Goal: Information Seeking & Learning: Check status

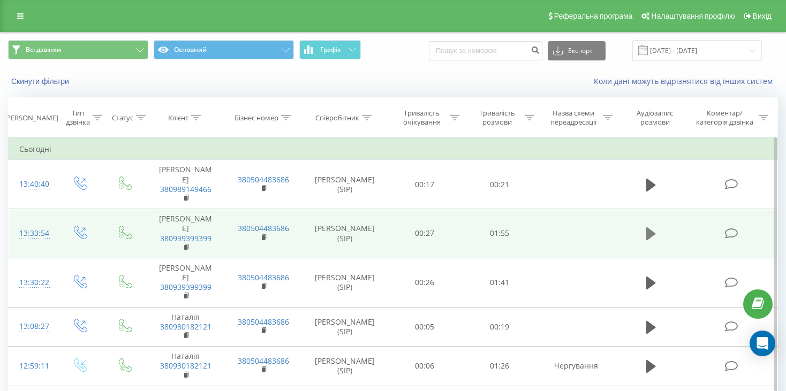
click at [649, 227] on icon at bounding box center [651, 233] width 10 height 13
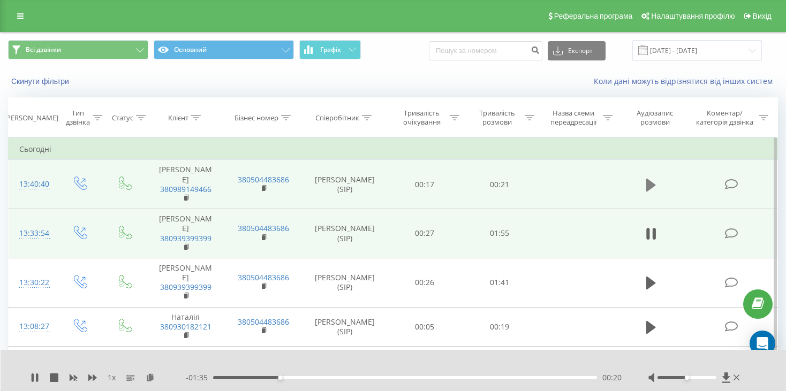
click at [645, 180] on button at bounding box center [651, 185] width 16 height 16
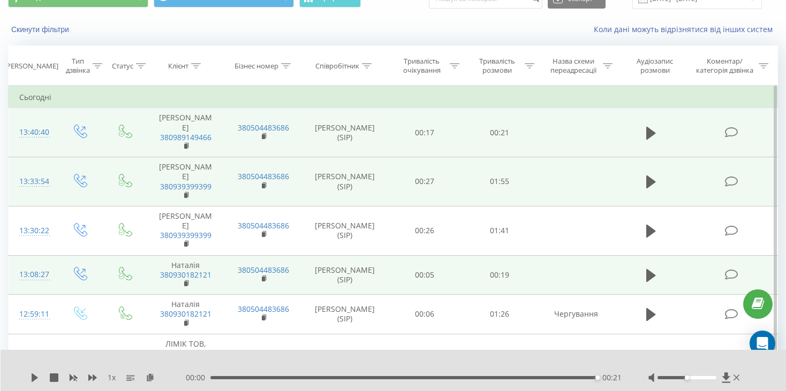
scroll to position [54, 0]
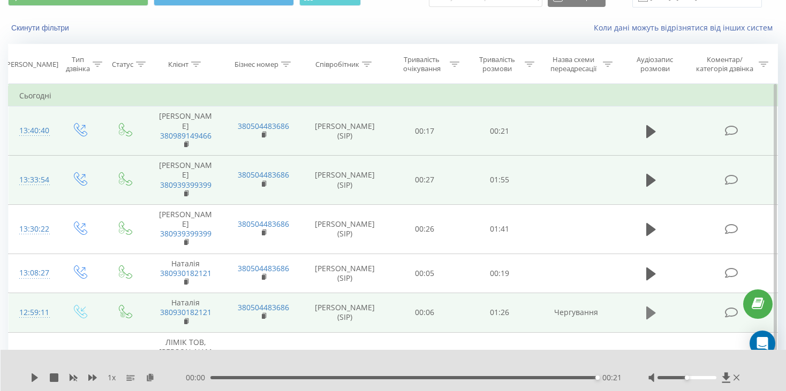
click at [653, 306] on icon at bounding box center [651, 313] width 10 height 15
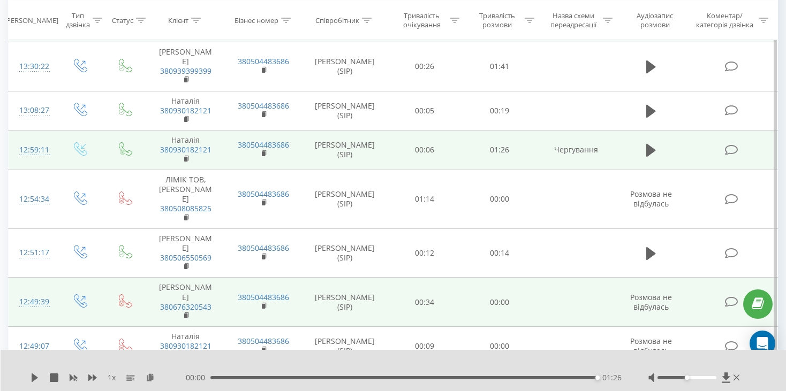
scroll to position [214, 0]
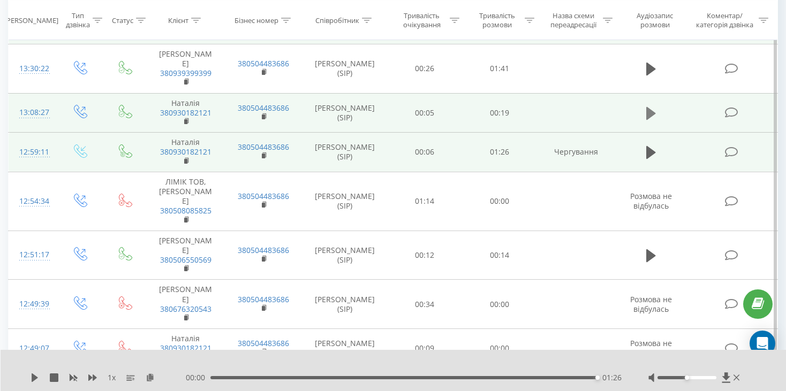
click at [647, 107] on icon at bounding box center [651, 113] width 10 height 13
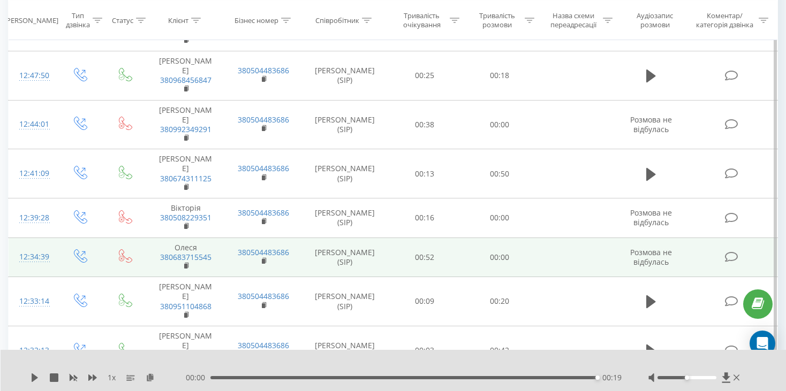
scroll to position [535, 0]
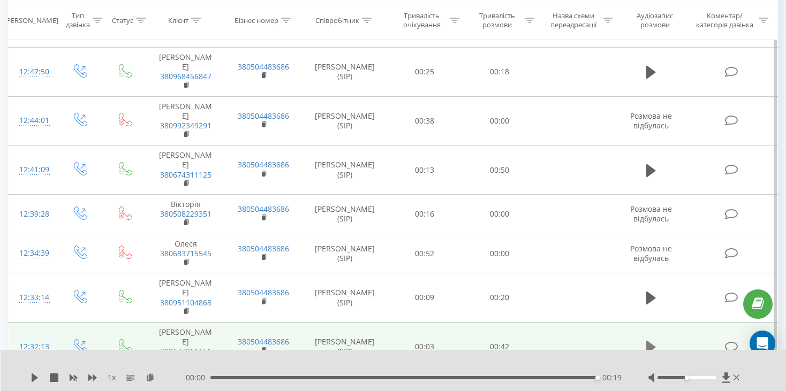
click at [648, 341] on icon at bounding box center [651, 347] width 10 height 13
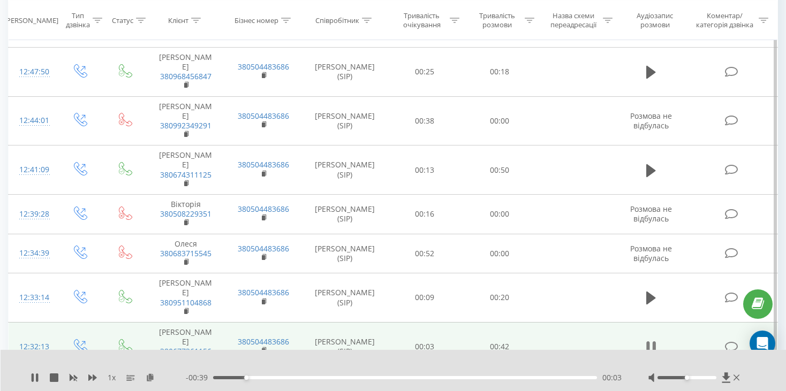
click at [646, 341] on icon at bounding box center [647, 347] width 3 height 12
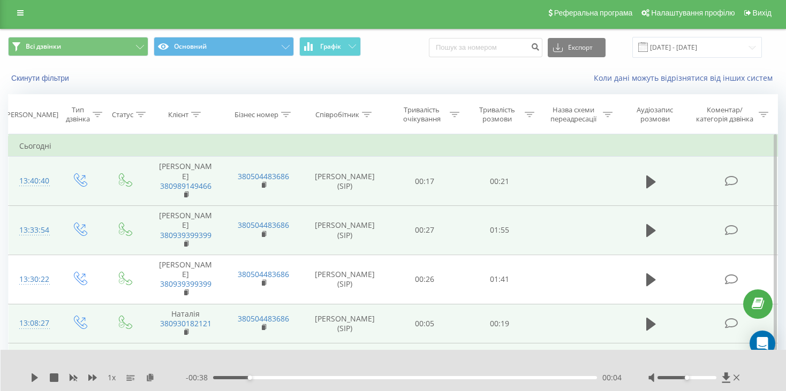
scroll to position [0, 0]
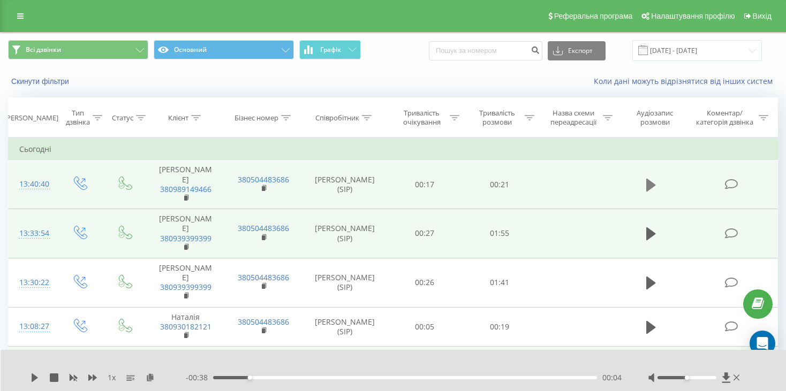
click at [646, 184] on icon at bounding box center [651, 185] width 10 height 13
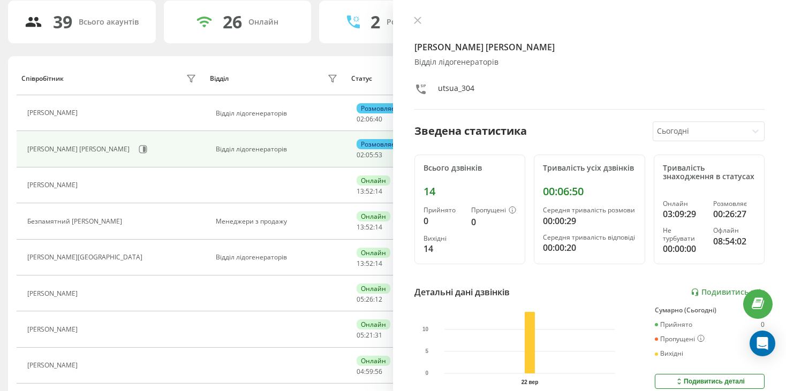
click at [297, 70] on div "Відділ" at bounding box center [275, 78] width 131 height 17
click at [420, 24] on icon at bounding box center [417, 20] width 6 height 6
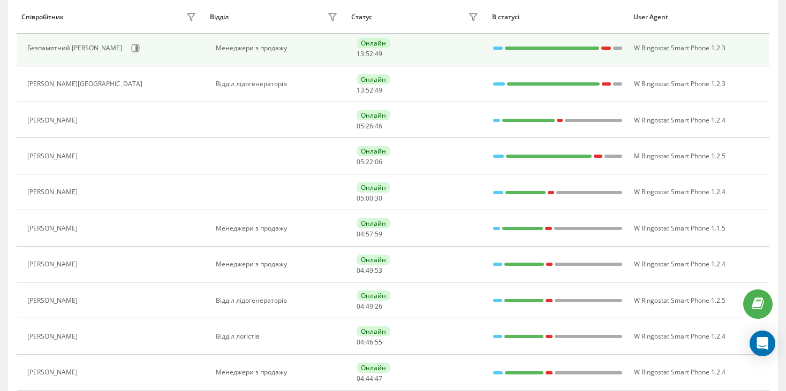
scroll to position [109, 0]
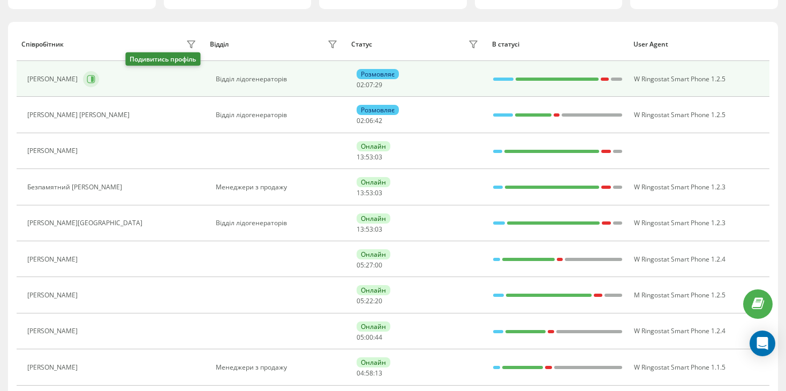
click at [95, 80] on icon at bounding box center [91, 79] width 9 height 9
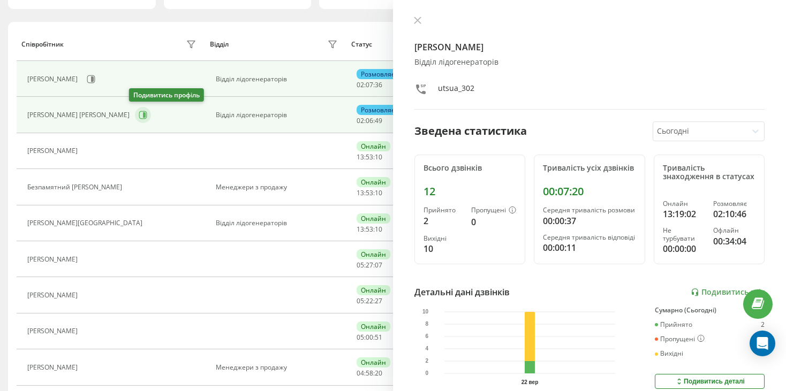
click at [139, 115] on icon at bounding box center [143, 115] width 9 height 9
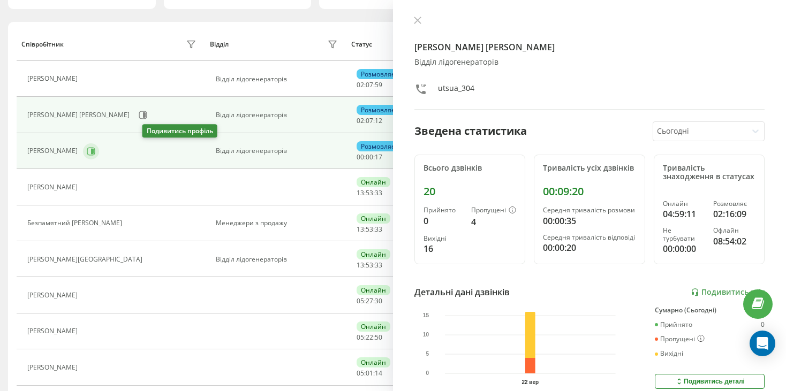
click at [95, 149] on icon at bounding box center [91, 151] width 9 height 9
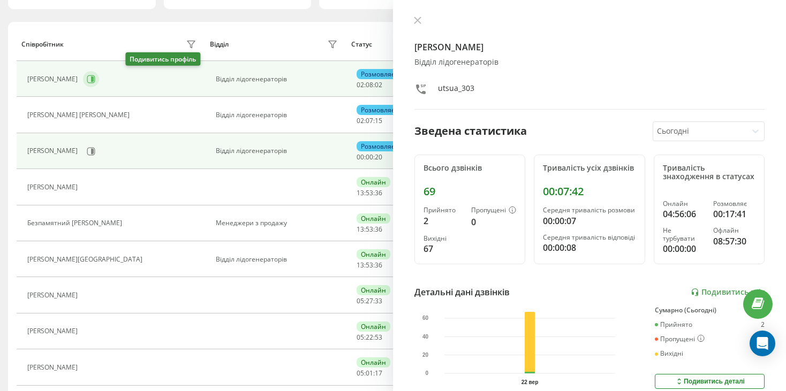
click at [95, 77] on icon at bounding box center [91, 79] width 8 height 8
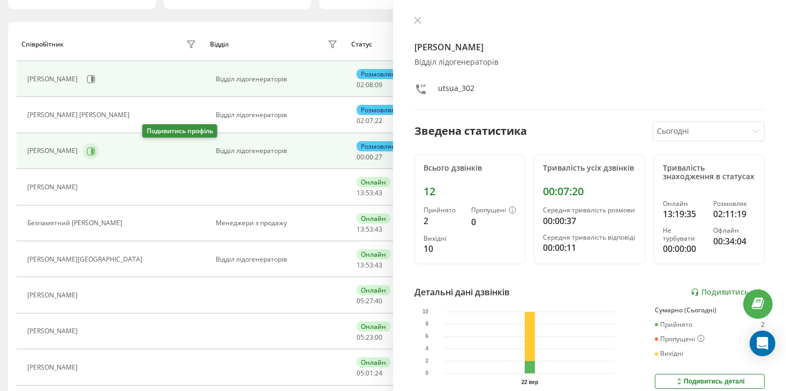
click at [99, 144] on button at bounding box center [91, 151] width 16 height 16
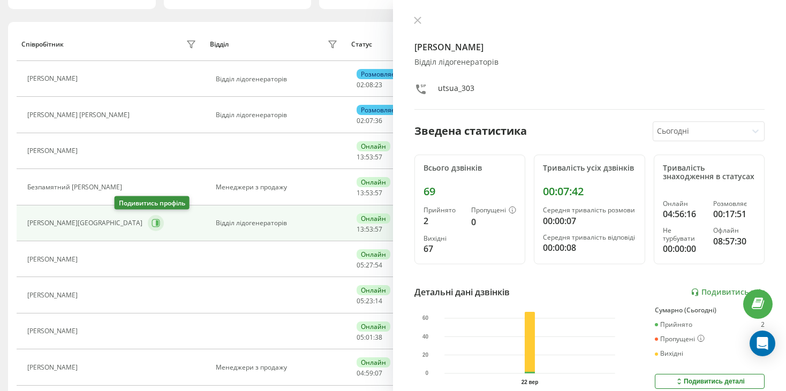
click at [151, 225] on icon at bounding box center [155, 223] width 9 height 9
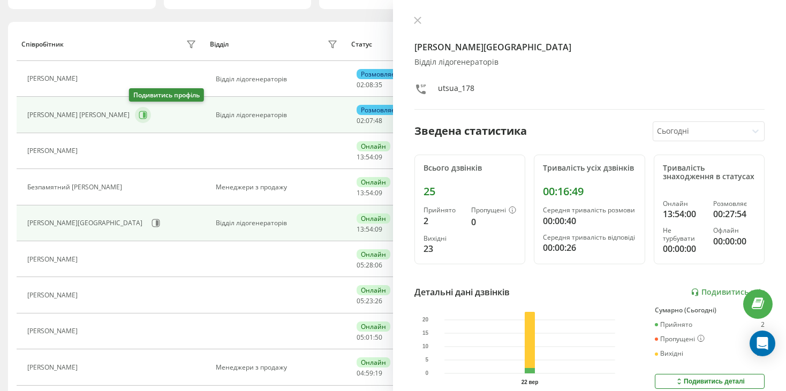
click at [139, 111] on icon at bounding box center [143, 115] width 9 height 9
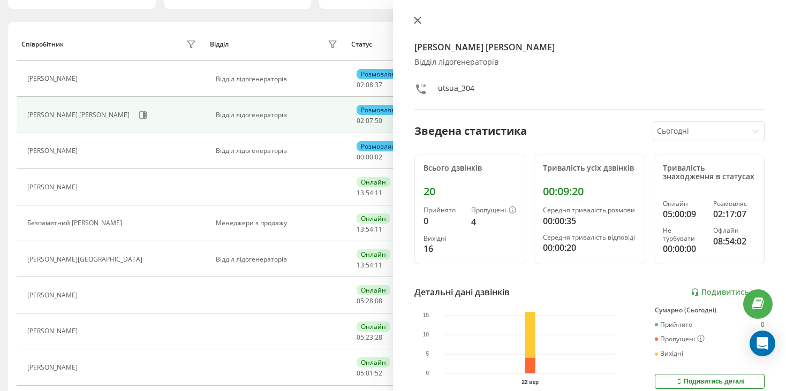
click at [421, 21] on button at bounding box center [417, 21] width 14 height 10
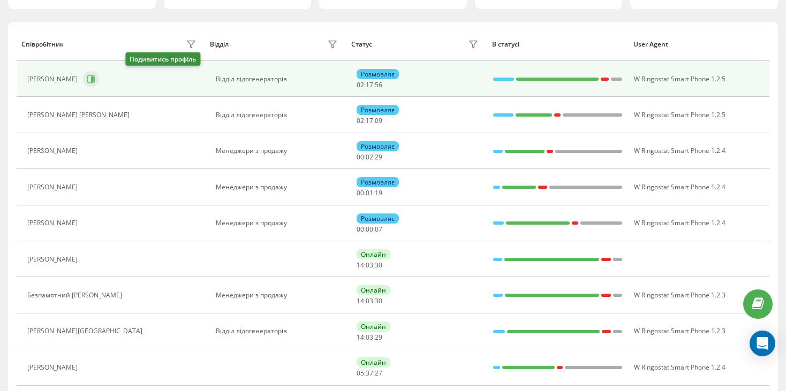
click at [95, 79] on icon at bounding box center [91, 79] width 9 height 9
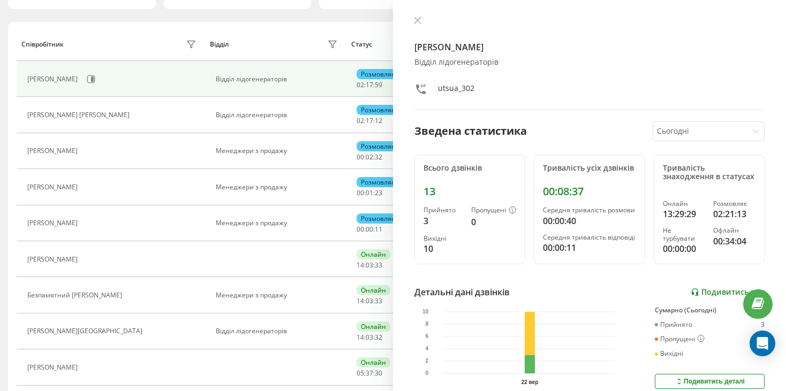
click at [714, 297] on link "Подивитись звіт" at bounding box center [727, 292] width 74 height 9
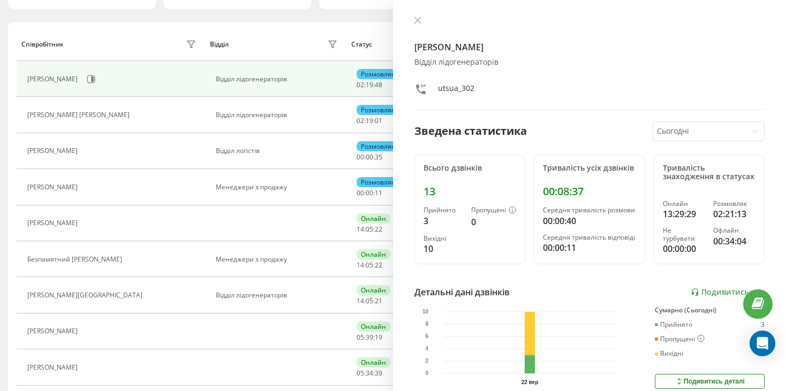
click at [423, 14] on div "Ковтонюк Тетяна Миколаївна Відділ лідогенераторів utsua_302 Зведена статистика …" at bounding box center [589, 195] width 393 height 391
click at [423, 20] on button at bounding box center [417, 21] width 14 height 10
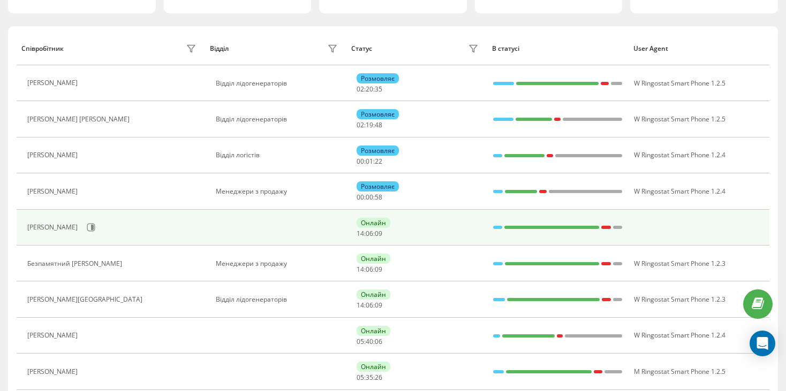
scroll to position [109, 0]
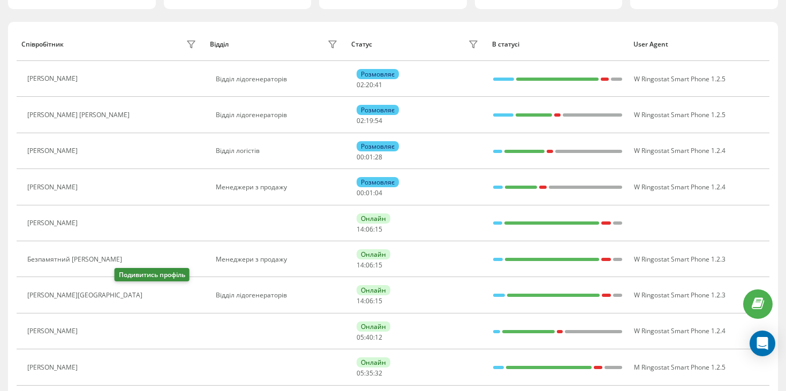
click at [150, 295] on icon at bounding box center [154, 295] width 9 height 9
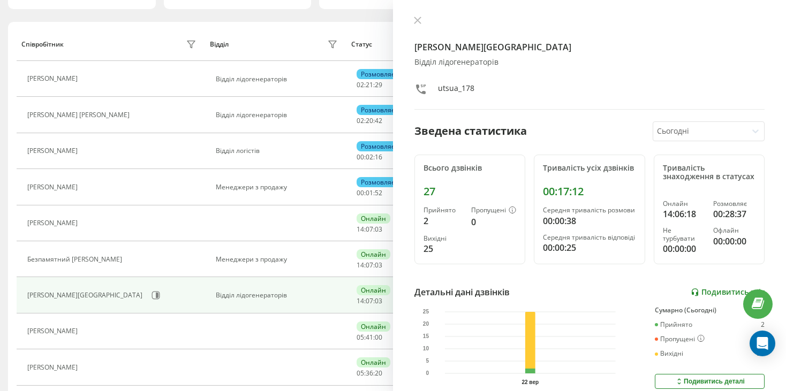
click at [715, 297] on link "Подивитись звіт" at bounding box center [727, 292] width 74 height 9
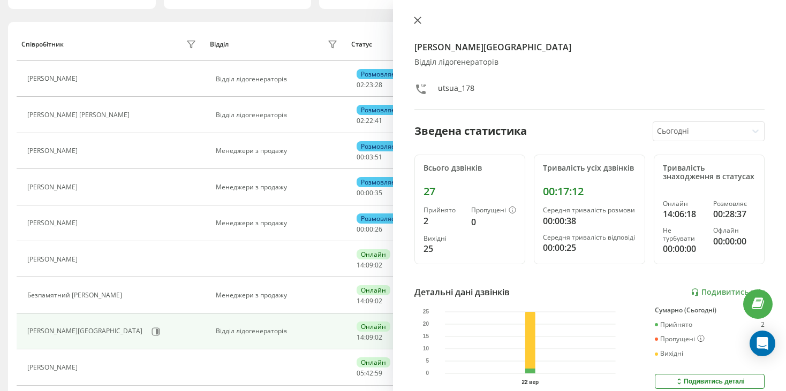
click at [417, 23] on icon at bounding box center [417, 20] width 7 height 7
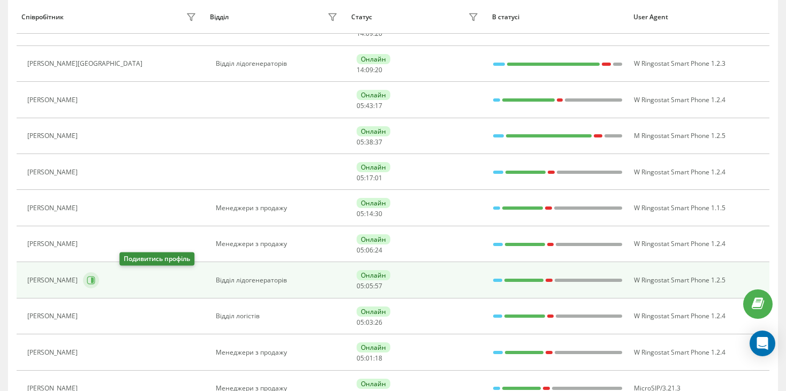
scroll to position [340, 0]
click at [94, 280] on icon at bounding box center [92, 280] width 3 height 5
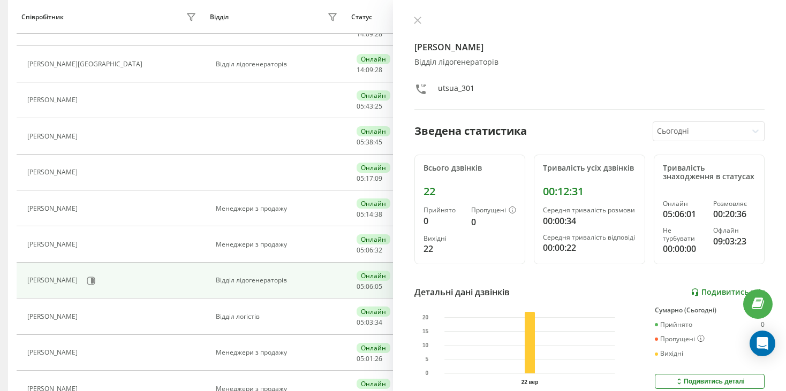
click at [708, 297] on link "Подивитись звіт" at bounding box center [727, 292] width 74 height 9
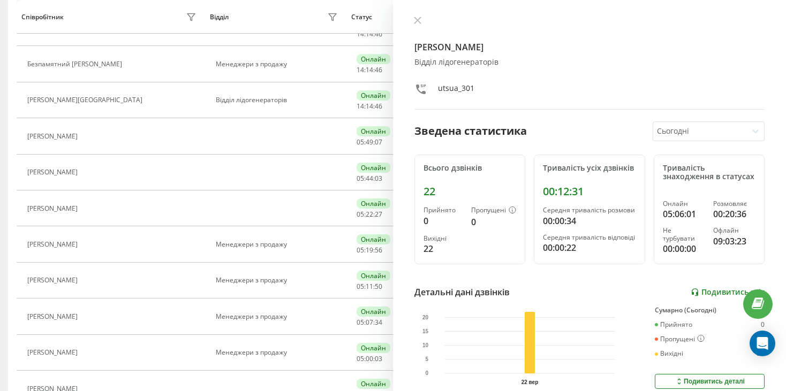
scroll to position [304, 0]
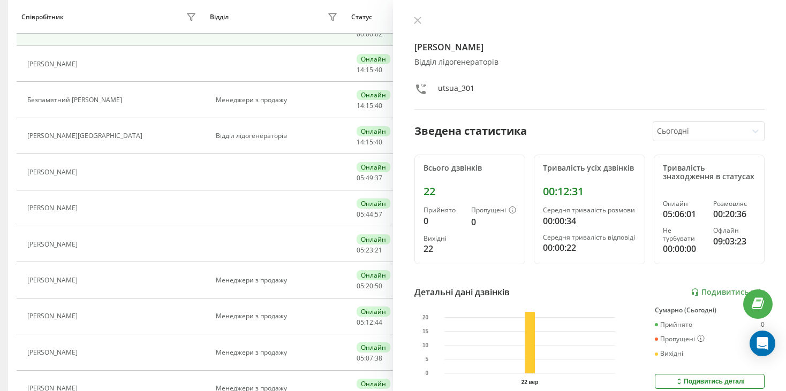
click at [413, 15] on div "Короташ Віолетта Сергіївна Відділ лідогенераторів utsua_301 Зведена статистика …" at bounding box center [589, 195] width 393 height 391
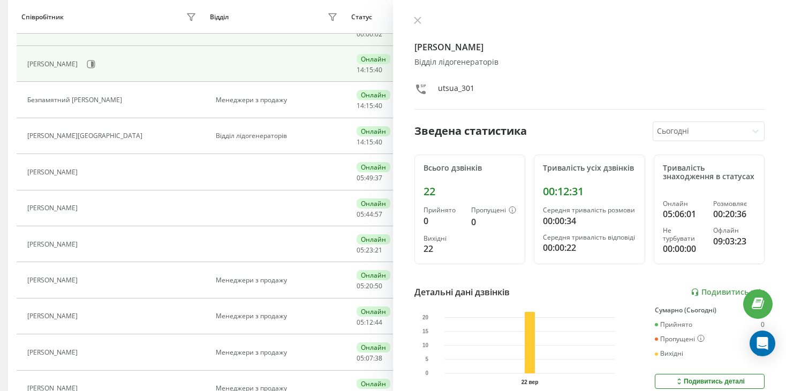
drag, startPoint x: 417, startPoint y: 19, endPoint x: 400, endPoint y: 74, distance: 57.2
click at [417, 20] on icon at bounding box center [417, 20] width 6 height 6
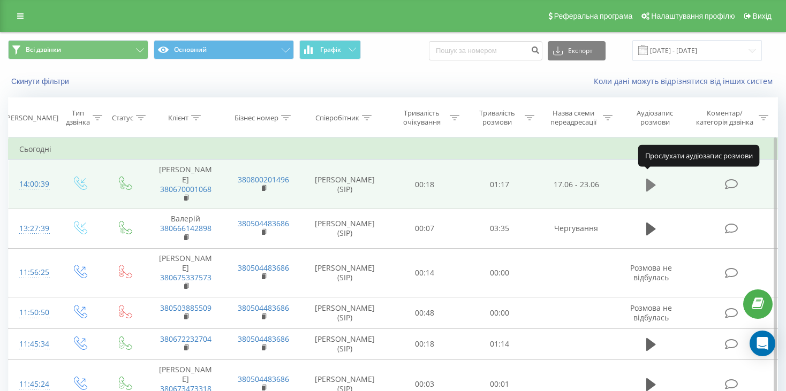
click at [648, 181] on icon at bounding box center [651, 185] width 10 height 13
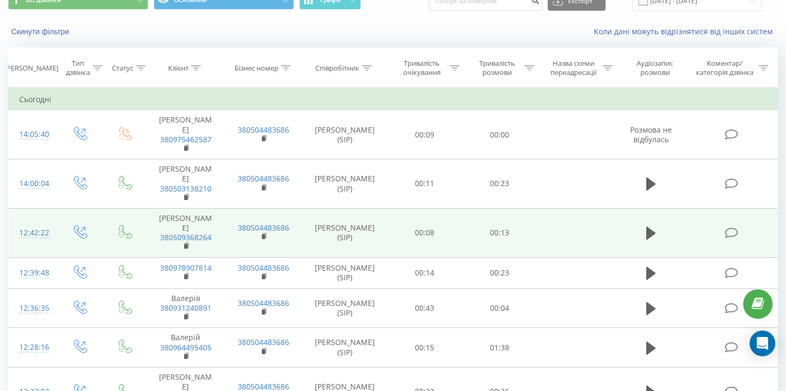
scroll to position [54, 0]
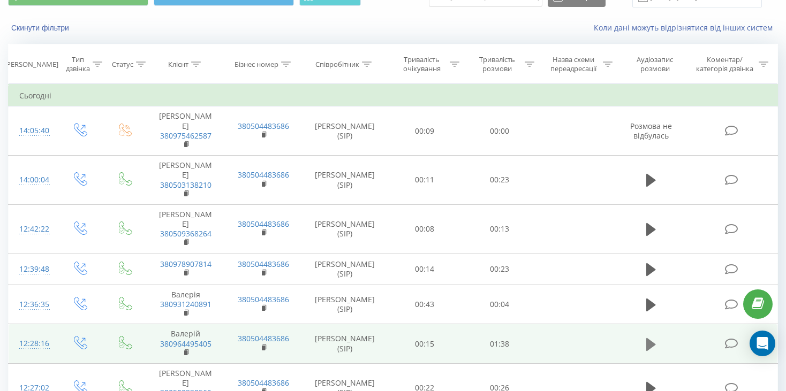
click at [647, 338] on icon at bounding box center [651, 344] width 10 height 13
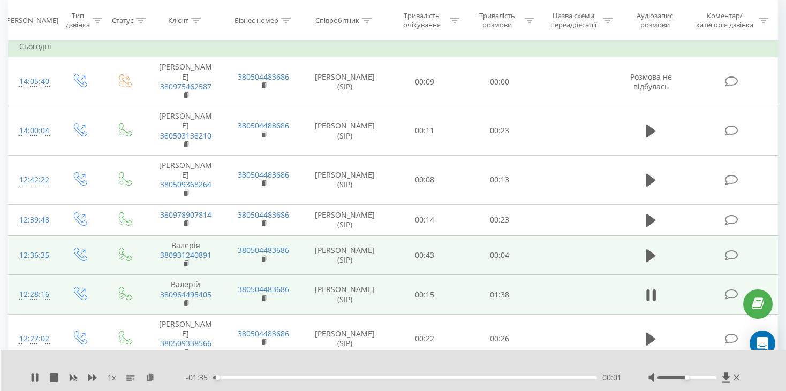
scroll to position [107, 0]
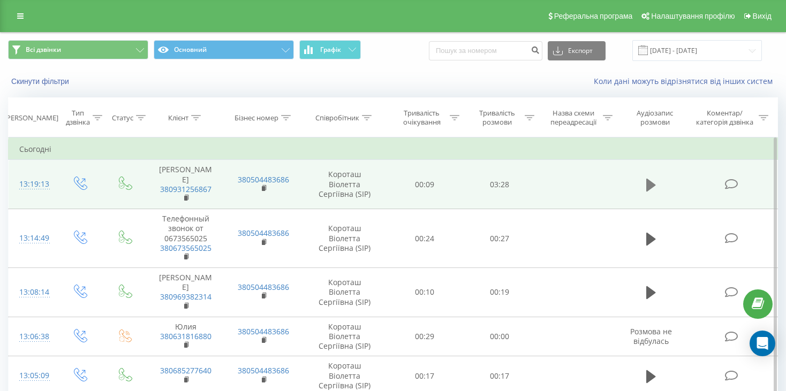
click at [649, 181] on icon at bounding box center [651, 185] width 10 height 13
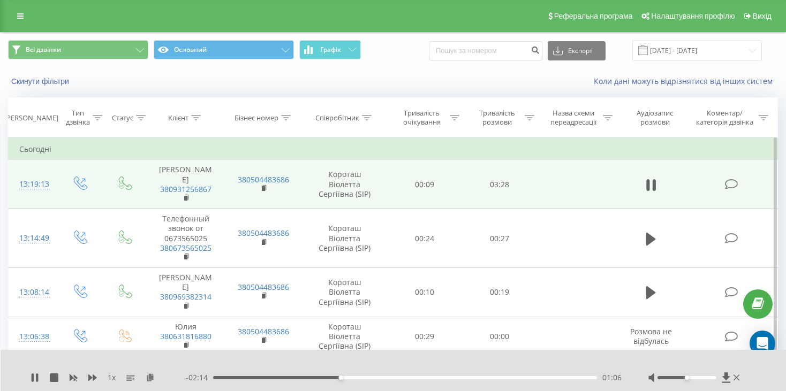
click at [572, 146] on td "Сьогодні" at bounding box center [393, 149] width 769 height 21
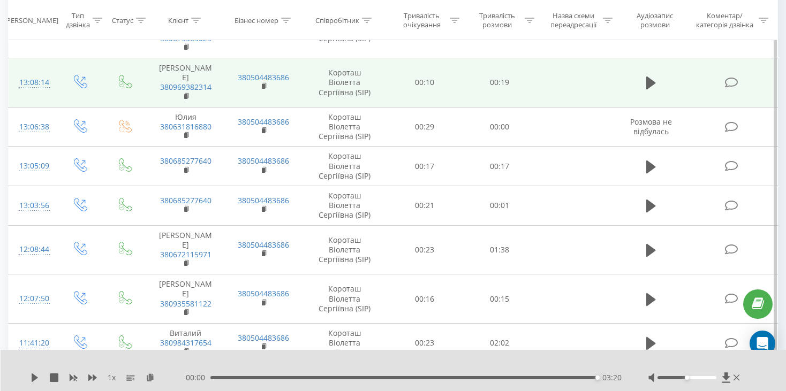
scroll to position [214, 0]
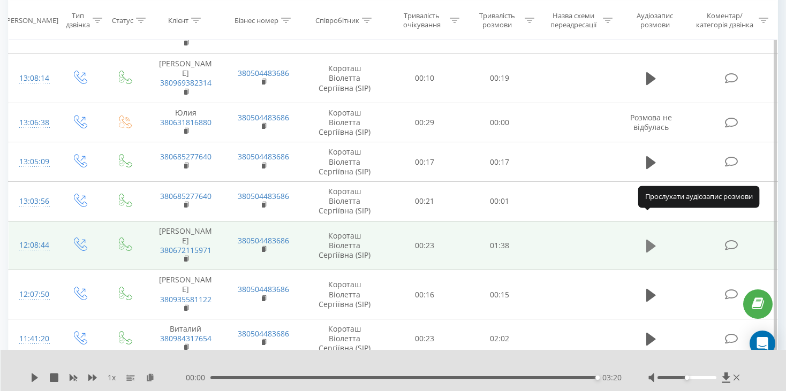
click at [648, 239] on icon at bounding box center [651, 246] width 10 height 15
